Goal: Task Accomplishment & Management: Manage account settings

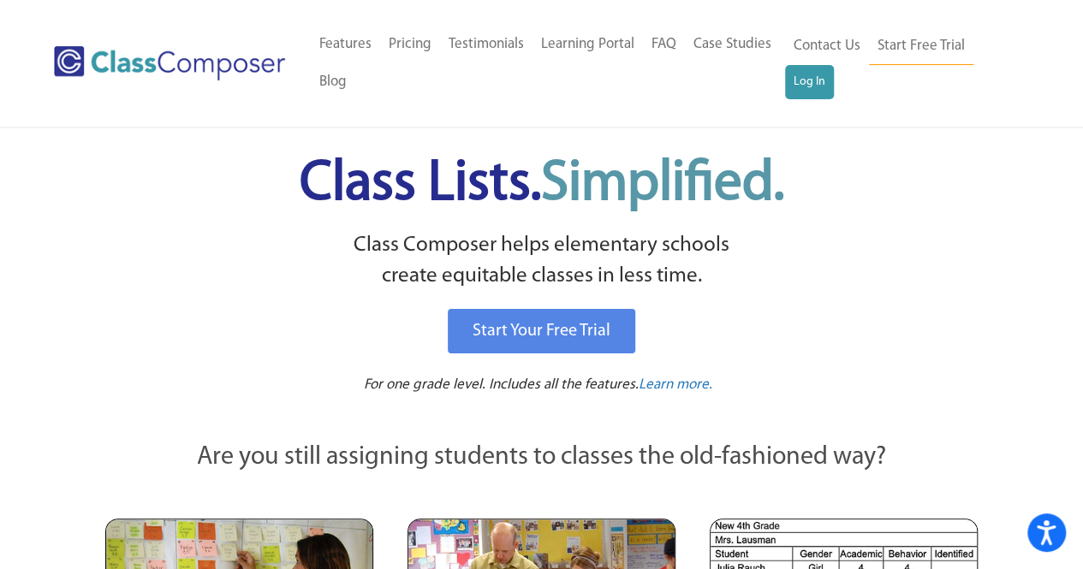
click at [806, 92] on link "Log In" at bounding box center [809, 82] width 49 height 34
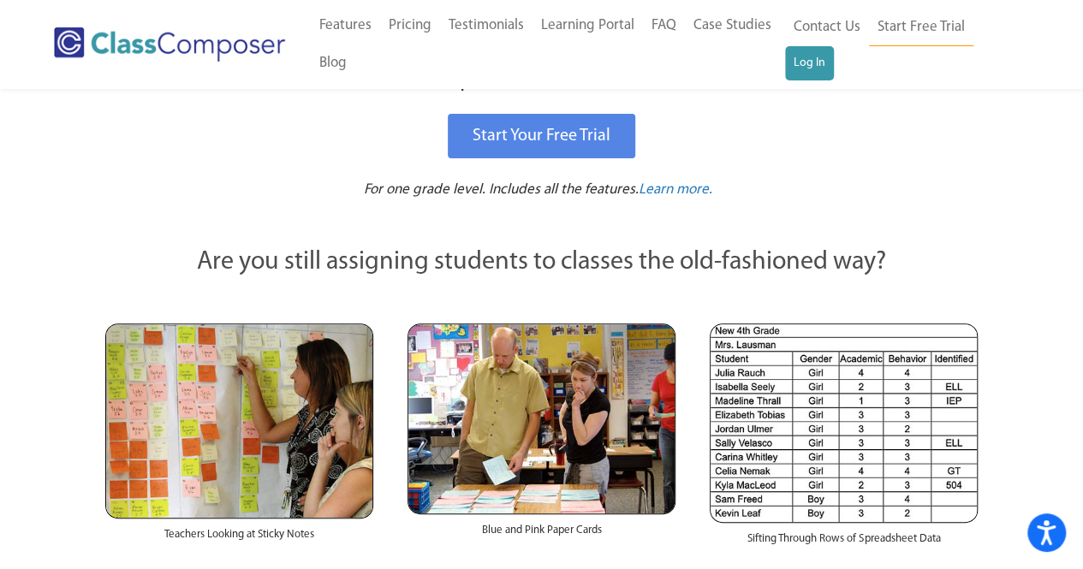
scroll to position [172, 0]
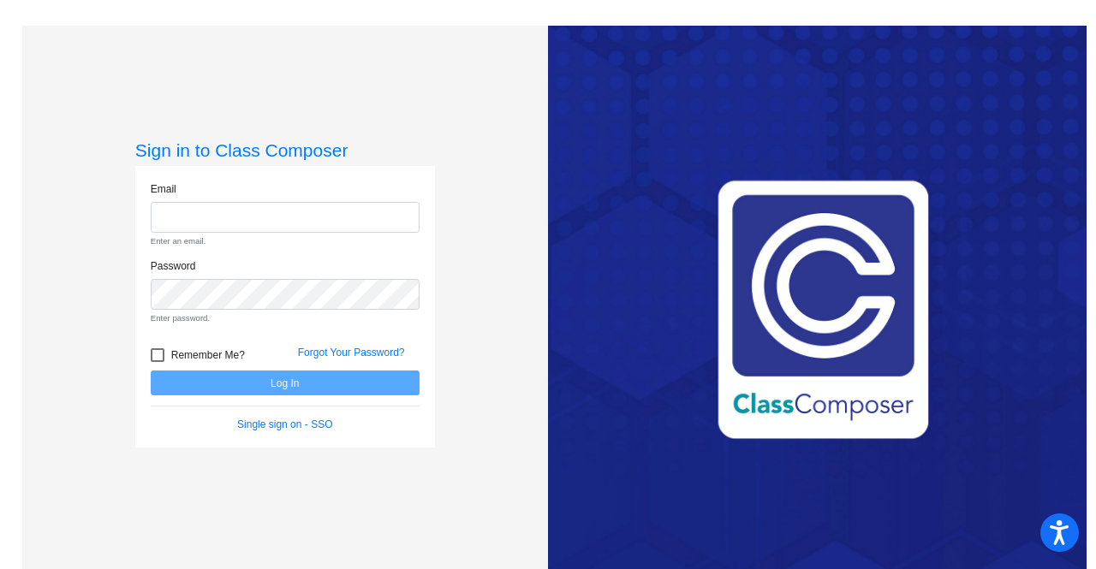
click at [371, 325] on form "Email Enter an email. Password Enter password. Remember Me? Forgot Your Passwor…" at bounding box center [285, 307] width 269 height 252
click at [364, 354] on link "Forgot Your Password?" at bounding box center [351, 353] width 107 height 12
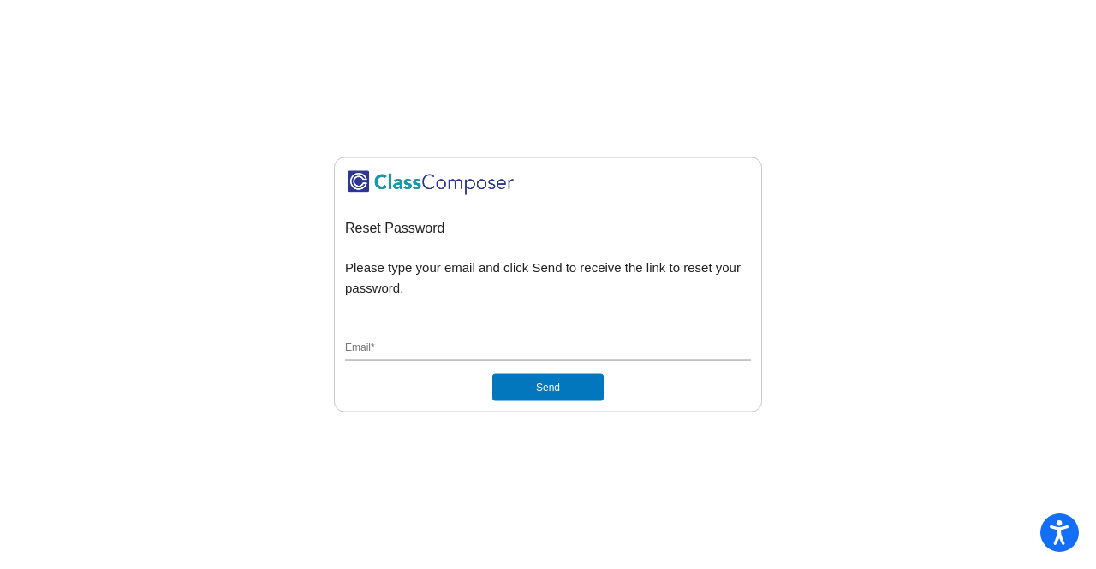
click at [383, 347] on input "Email *" at bounding box center [548, 349] width 406 height 15
type input "raymondk@gaylord.k12.mi.us"
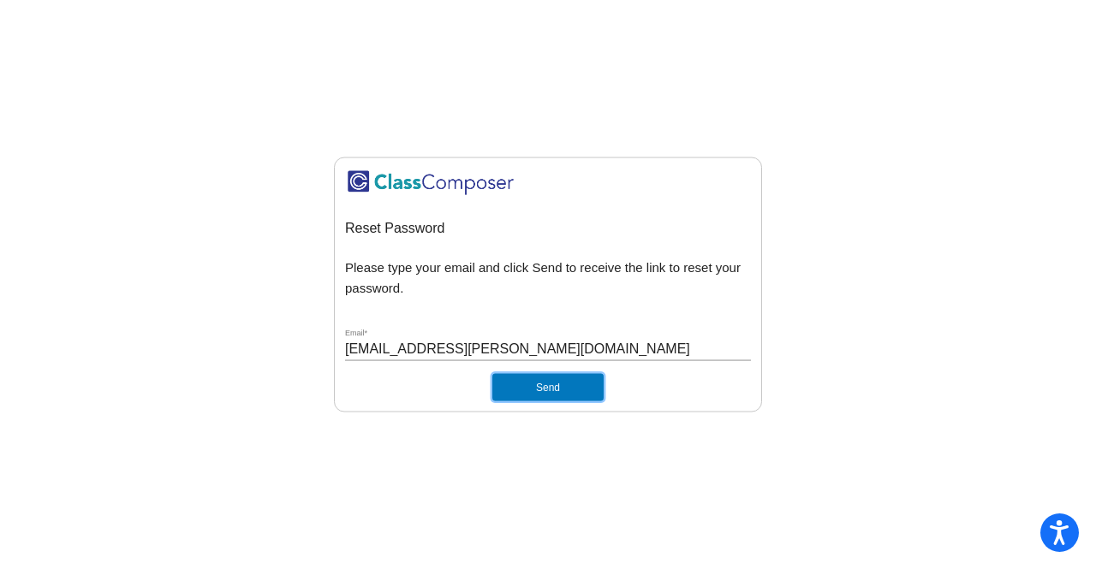
click at [553, 389] on button "Send" at bounding box center [547, 387] width 111 height 27
